Goal: Navigation & Orientation: Find specific page/section

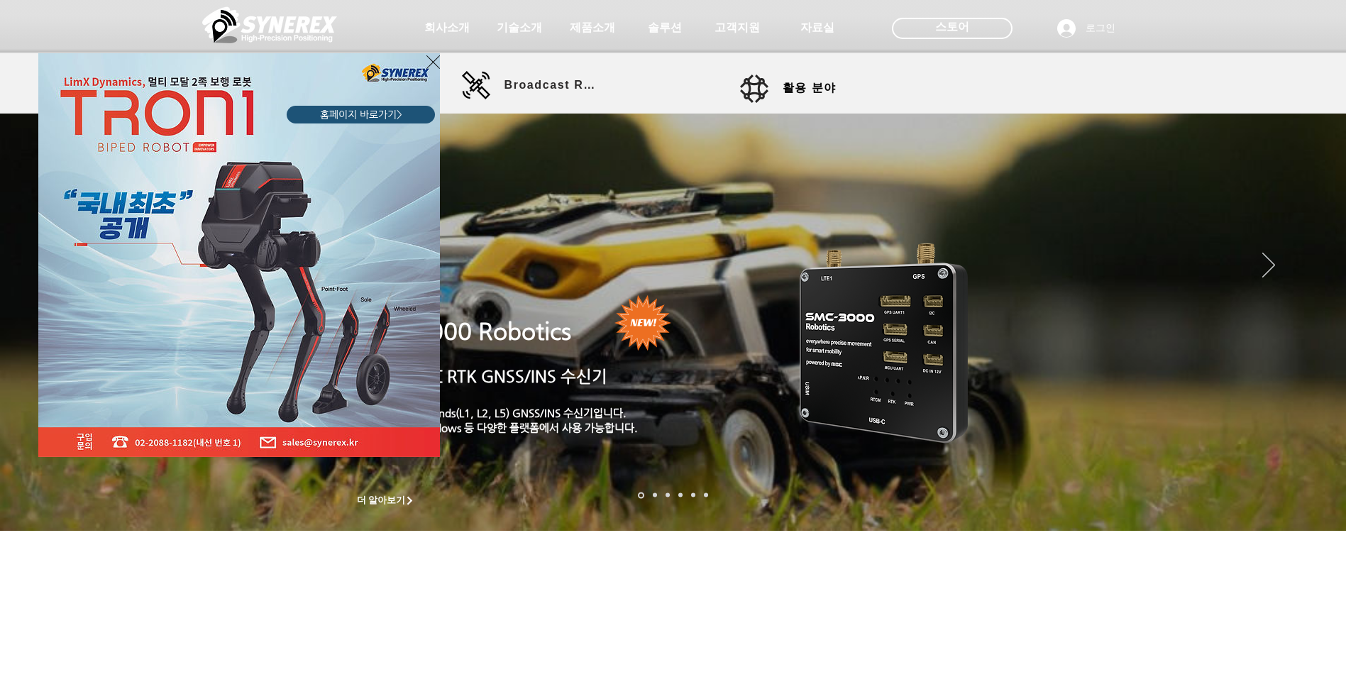
click at [587, 30] on div "LimX Dinamics" at bounding box center [673, 338] width 1346 height 677
click at [425, 65] on img "LimX Dinamics" at bounding box center [238, 255] width 401 height 404
click at [439, 63] on icon "사이트로 돌아가기" at bounding box center [432, 62] width 13 height 18
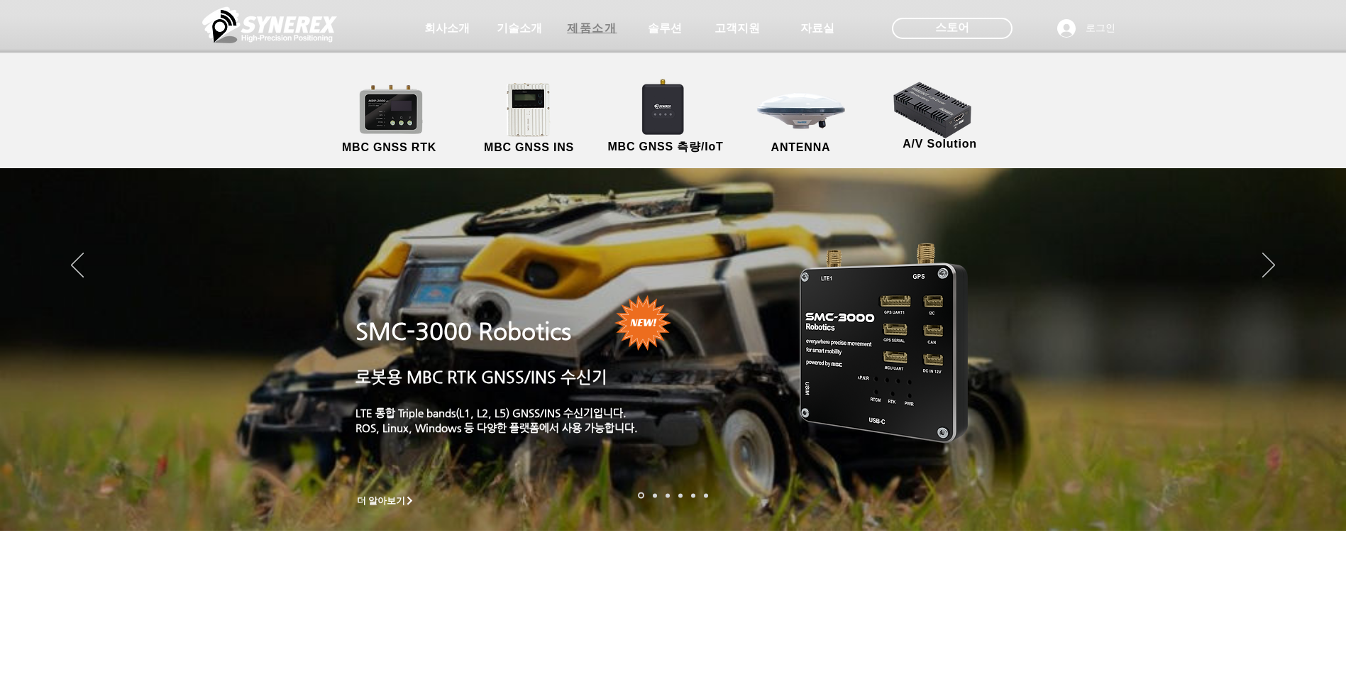
click at [594, 31] on span "제품소개" at bounding box center [592, 28] width 50 height 15
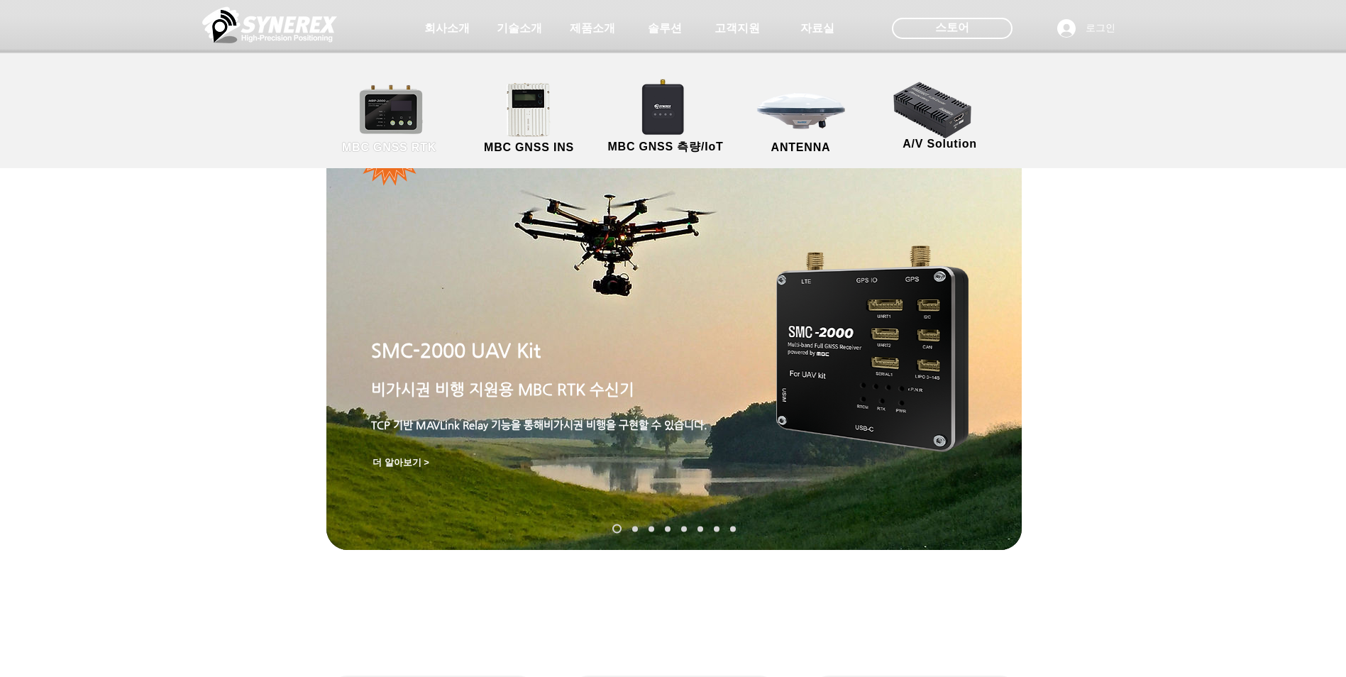
click at [411, 118] on link "MBC GNSS RTK" at bounding box center [390, 119] width 128 height 74
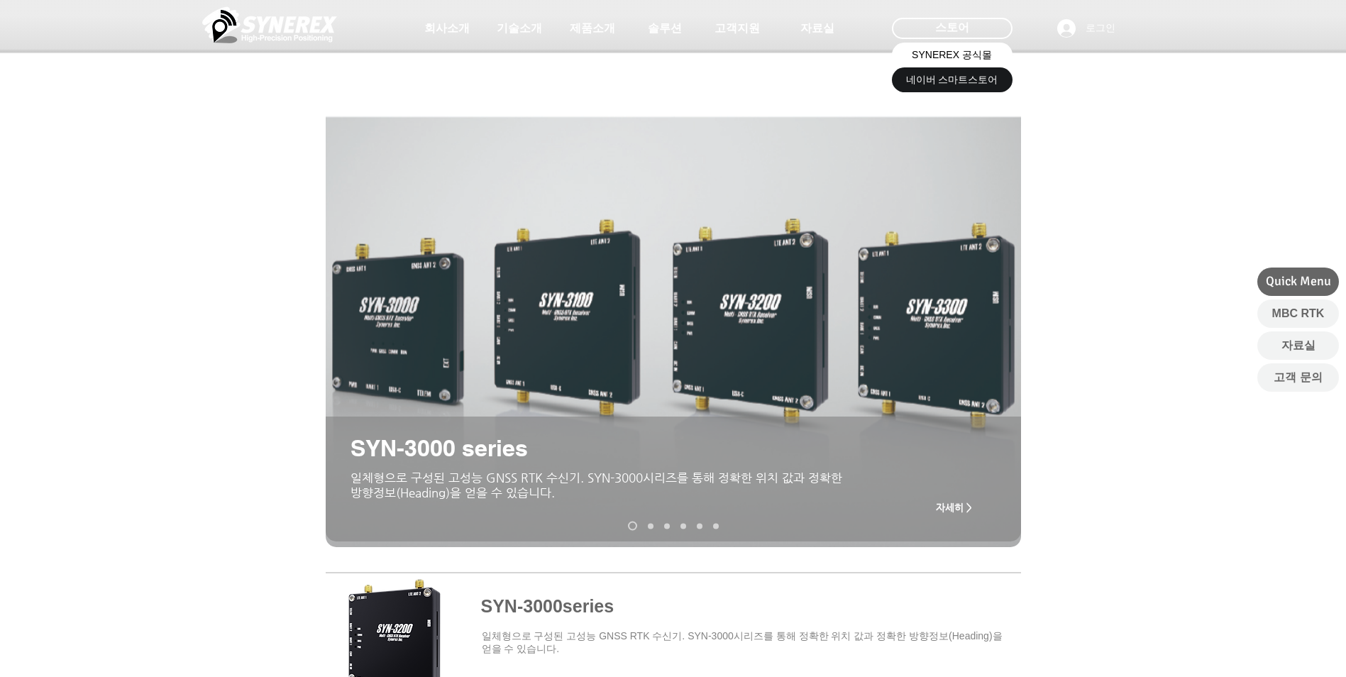
click at [942, 53] on span "SYNEREX 공식몰" at bounding box center [951, 55] width 80 height 14
